Goal: Task Accomplishment & Management: Manage account settings

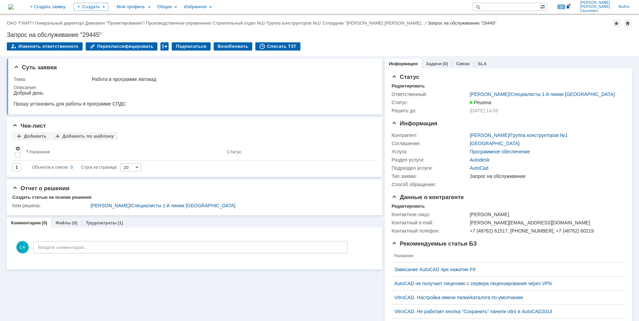
click at [14, 9] on img at bounding box center [10, 6] width 5 height 5
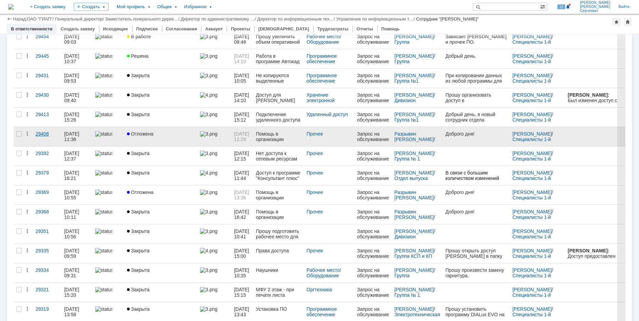
click at [44, 134] on div "29408" at bounding box center [46, 133] width 23 height 5
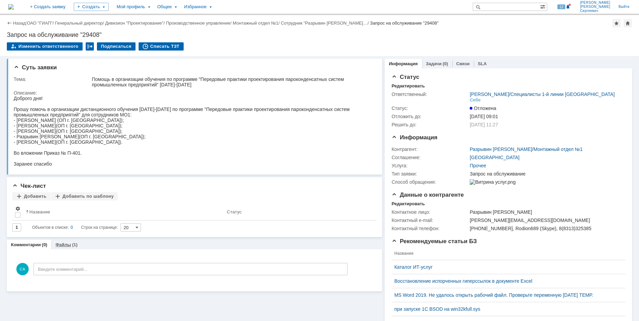
click at [73, 245] on div "(1)" at bounding box center [74, 244] width 5 height 5
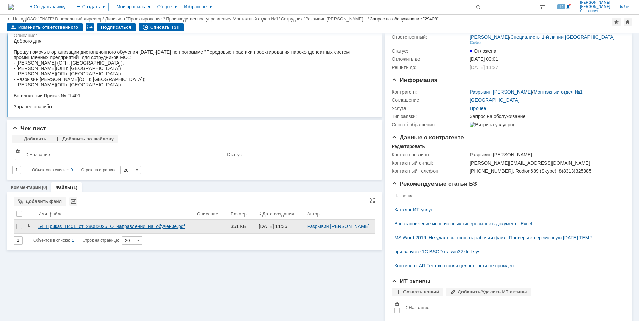
click at [147, 229] on div "54_Приказ_П401_от_28082025_О_направлении_на_обучение.pdf" at bounding box center [114, 225] width 153 height 5
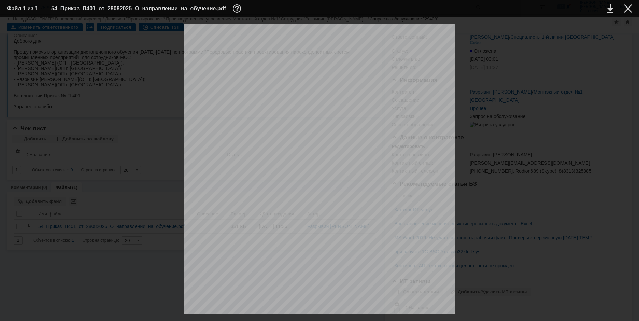
click at [625, 10] on div at bounding box center [628, 8] width 8 height 8
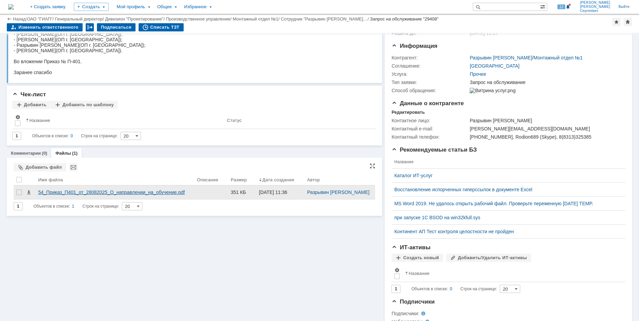
click at [64, 195] on div "54_Приказ_П401_от_28082025_О_направлении_на_обучение.pdf" at bounding box center [114, 191] width 153 height 5
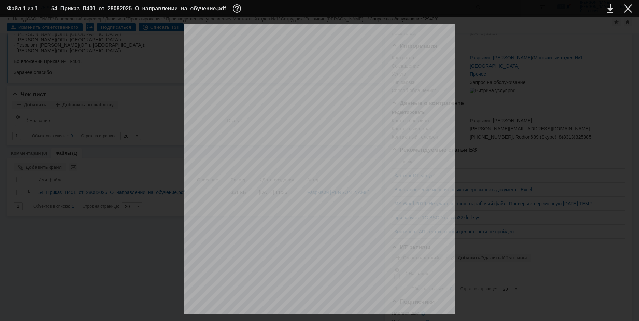
click at [624, 9] on div at bounding box center [628, 8] width 8 height 8
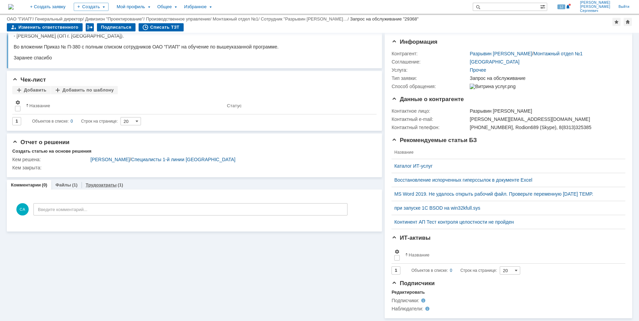
scroll to position [71, 0]
click at [93, 173] on div "Суть заявки Тема: Помощь в организации дистанционного обучения сотрудников МО1 …" at bounding box center [194, 142] width 375 height 352
click at [102, 182] on link "Трудозатраты" at bounding box center [101, 184] width 31 height 5
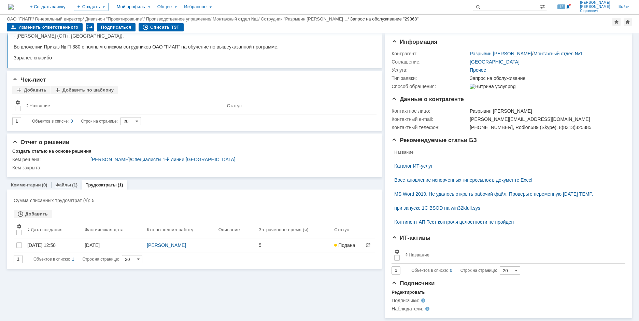
click at [66, 182] on link "Файлы" at bounding box center [63, 184] width 16 height 5
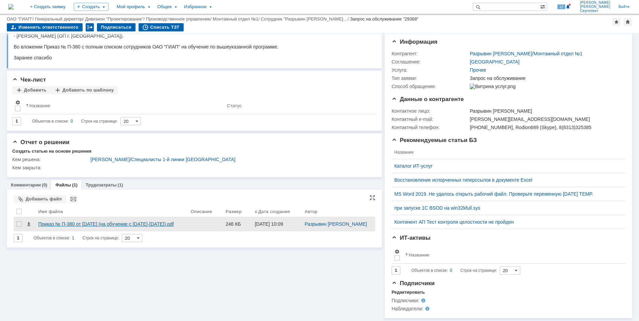
click at [86, 223] on div "Приказ № П-380 от 18 августа 2025 (на обучение с 15.09.25-19.09.25).pdf" at bounding box center [111, 223] width 147 height 5
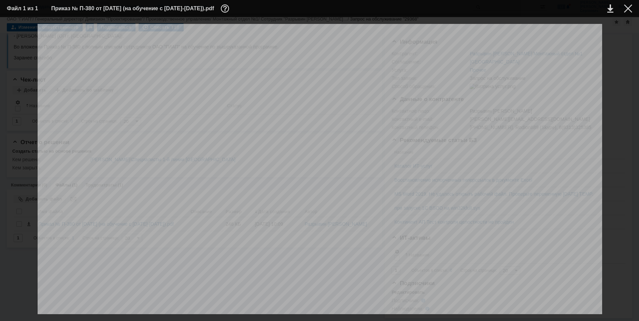
scroll to position [239, 0]
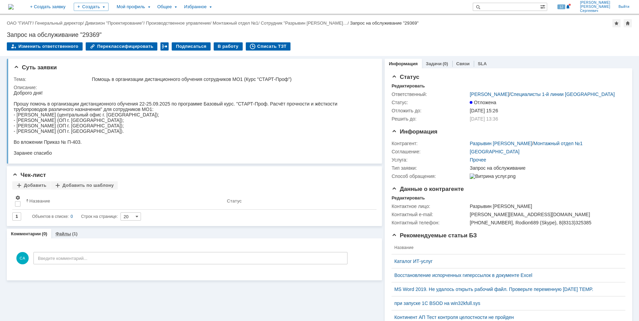
click at [70, 237] on div "Файлы (1)" at bounding box center [66, 234] width 30 height 10
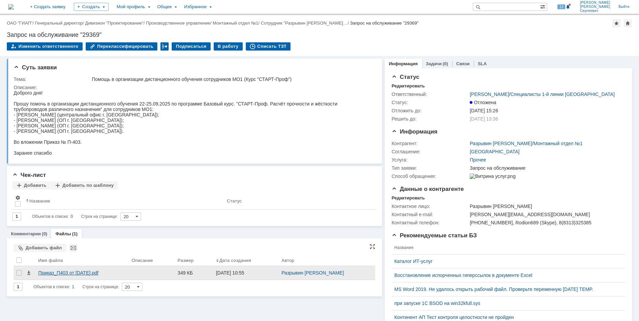
click at [70, 271] on div "Приказ_П403 от 28.08.2025.pdf" at bounding box center [82, 272] width 88 height 5
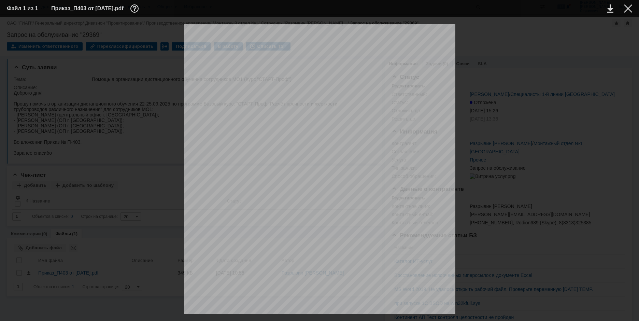
scroll to position [94, 0]
drag, startPoint x: 217, startPoint y: 127, endPoint x: 290, endPoint y: 138, distance: 74.5
